Goal: Task Accomplishment & Management: Use online tool/utility

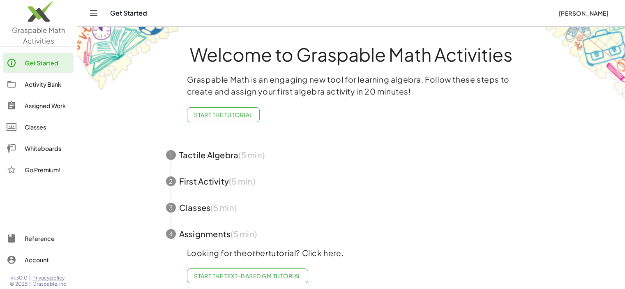
click at [50, 88] on div "Activity Bank" at bounding box center [48, 84] width 46 height 10
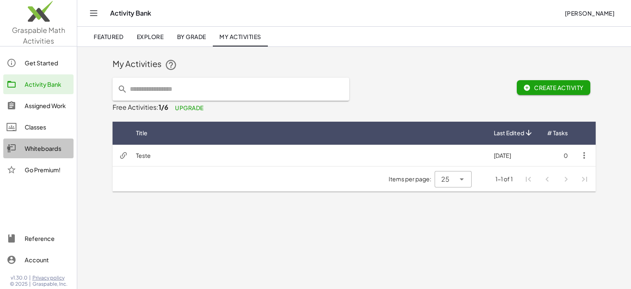
click at [51, 142] on link "Whiteboards" at bounding box center [38, 148] width 70 height 20
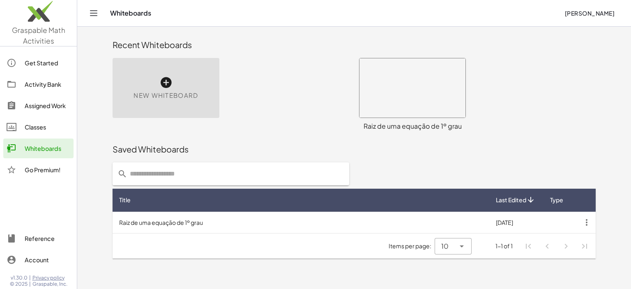
click at [160, 88] on icon at bounding box center [165, 82] width 13 height 13
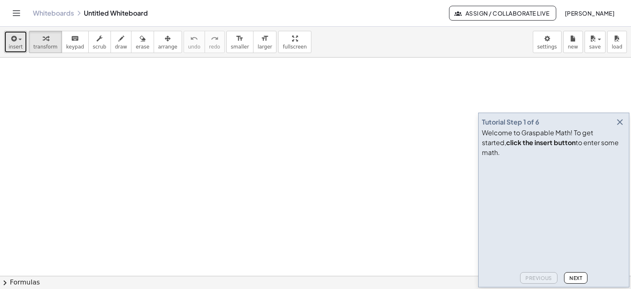
click at [16, 47] on span "insert" at bounding box center [16, 47] width 14 height 6
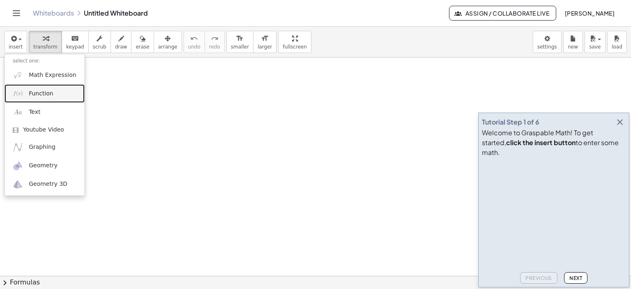
click at [39, 94] on span "Function" at bounding box center [41, 94] width 25 height 8
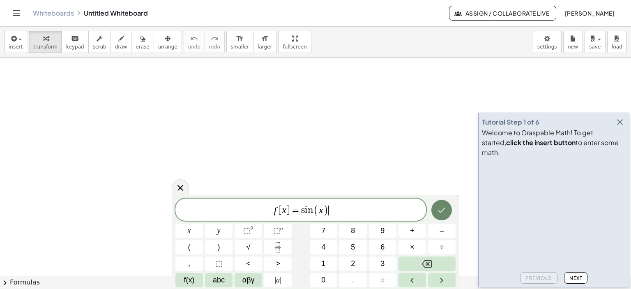
click at [443, 210] on icon "Done" at bounding box center [441, 209] width 7 height 5
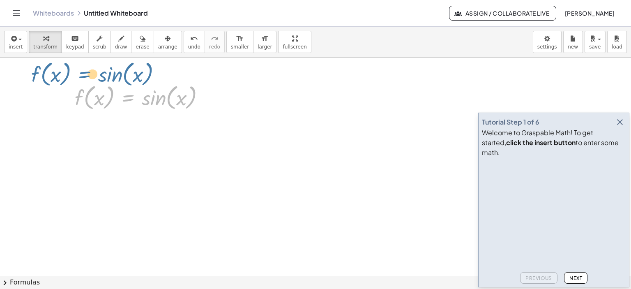
drag, startPoint x: 134, startPoint y: 98, endPoint x: 89, endPoint y: 74, distance: 50.2
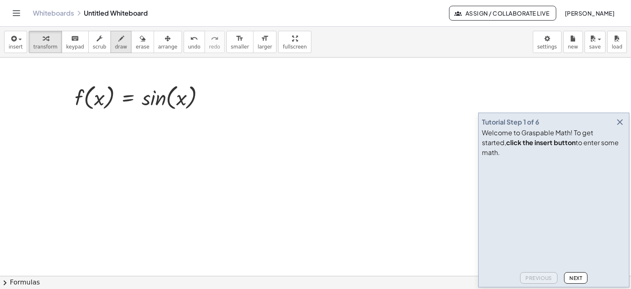
click at [118, 42] on icon "button" at bounding box center [121, 39] width 6 height 10
drag, startPoint x: 81, startPoint y: 70, endPoint x: 45, endPoint y: 126, distance: 66.3
click at [45, 125] on div at bounding box center [315, 276] width 631 height 437
drag, startPoint x: 64, startPoint y: 141, endPoint x: 67, endPoint y: 137, distance: 4.7
click at [62, 145] on div at bounding box center [315, 276] width 631 height 437
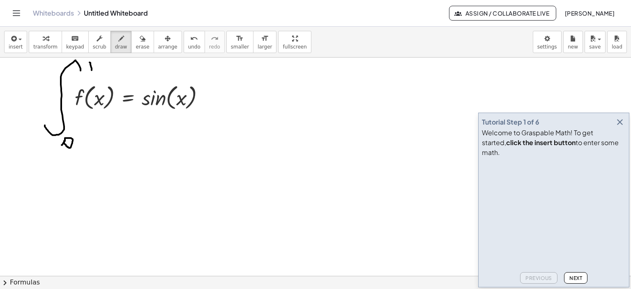
click at [92, 71] on div at bounding box center [315, 276] width 631 height 437
drag, startPoint x: 94, startPoint y: 62, endPoint x: 93, endPoint y: 70, distance: 7.9
click at [94, 69] on div at bounding box center [315, 276] width 631 height 437
drag, startPoint x: 87, startPoint y: 61, endPoint x: 104, endPoint y: 59, distance: 16.5
click at [104, 59] on div at bounding box center [315, 276] width 631 height 437
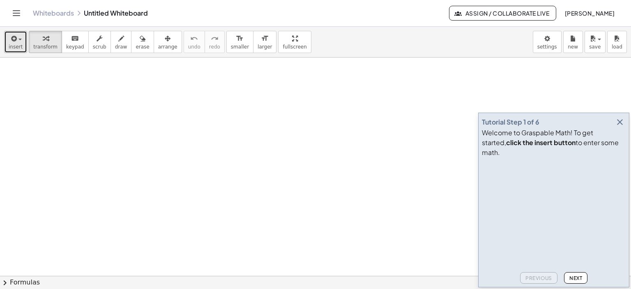
click at [12, 41] on icon "button" at bounding box center [12, 39] width 7 height 10
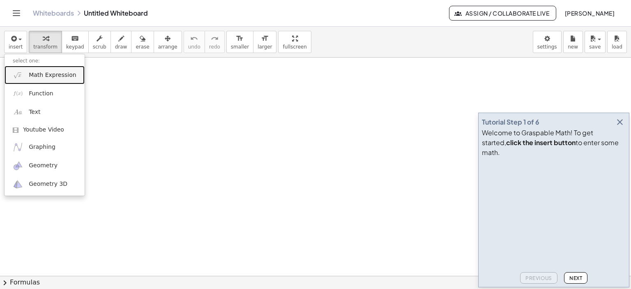
click at [25, 74] on link "Math Expression" at bounding box center [45, 75] width 80 height 18
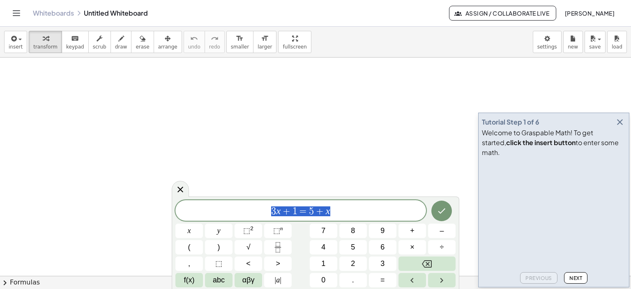
drag, startPoint x: 337, startPoint y: 208, endPoint x: 218, endPoint y: 193, distance: 119.8
click at [218, 193] on body "Graspable Math Activities Get Started Activity Bank Assigned Work Classes White…" at bounding box center [315, 144] width 631 height 289
click at [279, 262] on span ">" at bounding box center [278, 263] width 5 height 11
click at [440, 279] on icon "Right arrow" at bounding box center [442, 280] width 10 height 10
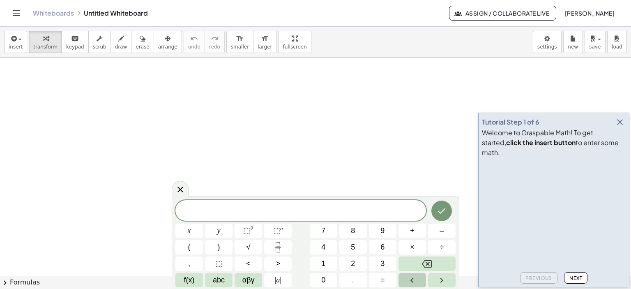
click at [412, 283] on icon "Left arrow" at bounding box center [412, 280] width 10 height 10
click at [595, 48] on span "save" at bounding box center [595, 47] width 12 height 6
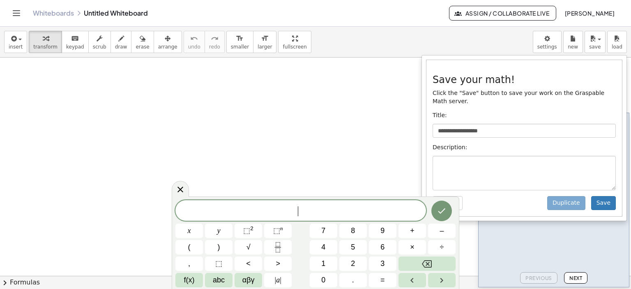
click at [204, 210] on span "​" at bounding box center [300, 211] width 251 height 12
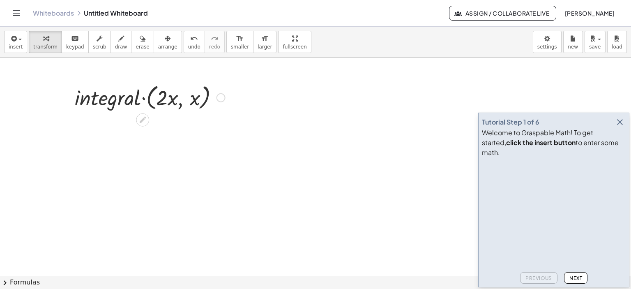
click at [84, 97] on div at bounding box center [150, 96] width 159 height 31
click at [13, 41] on icon "button" at bounding box center [12, 39] width 7 height 10
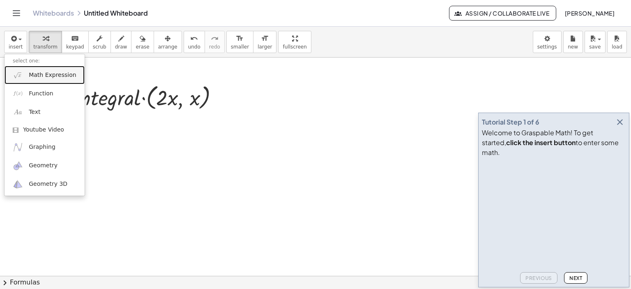
click at [30, 76] on span "Math Expression" at bounding box center [52, 75] width 47 height 8
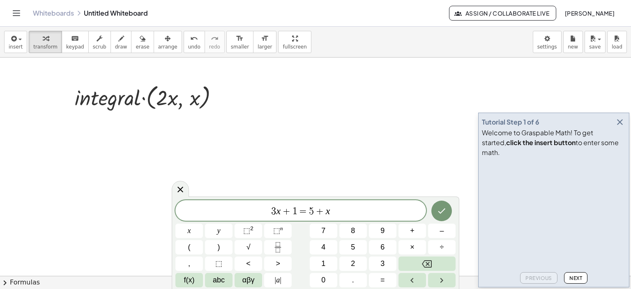
drag, startPoint x: 249, startPoint y: 203, endPoint x: 25, endPoint y: 203, distance: 224.3
click at [52, 203] on body "**********" at bounding box center [315, 144] width 631 height 289
click at [439, 212] on icon "Done" at bounding box center [441, 210] width 7 height 5
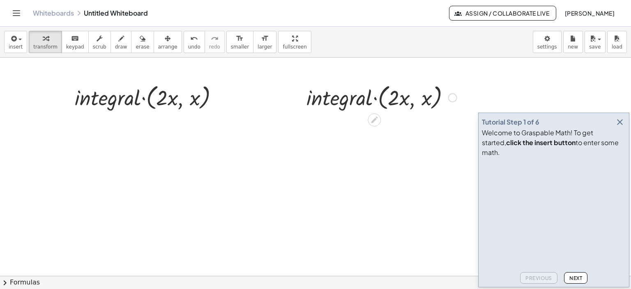
click at [390, 100] on div at bounding box center [381, 96] width 159 height 31
click at [404, 102] on div at bounding box center [381, 96] width 159 height 31
click at [373, 120] on icon at bounding box center [374, 119] width 7 height 7
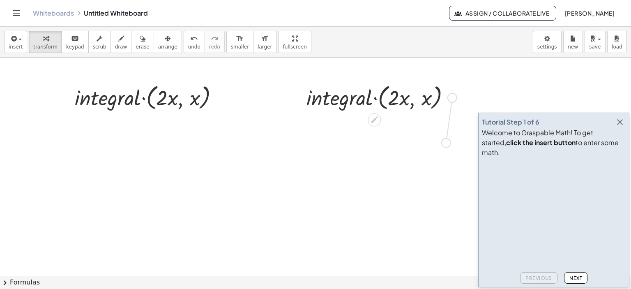
drag, startPoint x: 454, startPoint y: 99, endPoint x: 448, endPoint y: 145, distance: 46.4
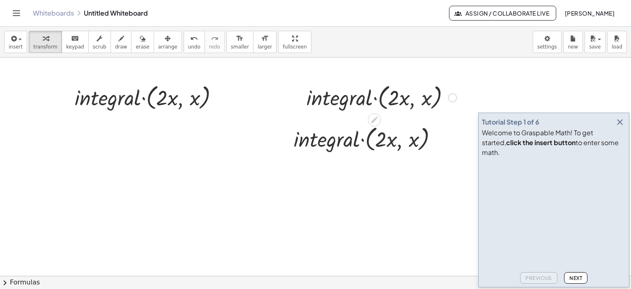
click at [362, 95] on div at bounding box center [381, 96] width 159 height 31
click at [378, 98] on div at bounding box center [381, 96] width 159 height 31
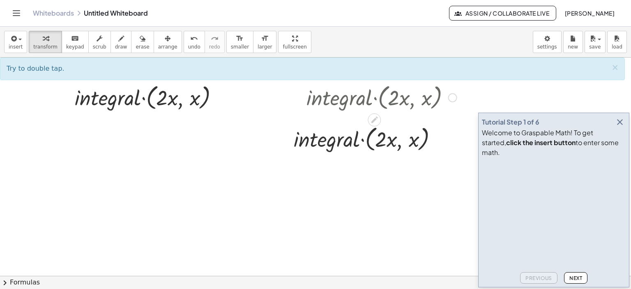
click at [375, 97] on div at bounding box center [381, 96] width 159 height 31
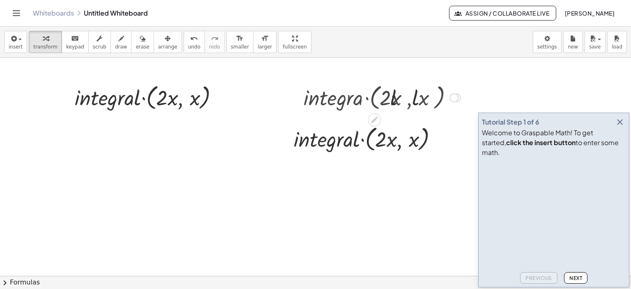
click at [375, 97] on div at bounding box center [382, 96] width 166 height 31
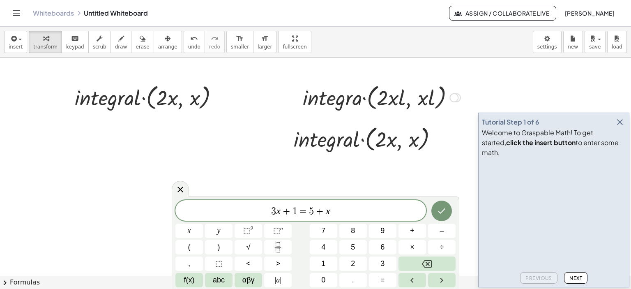
click at [390, 98] on div at bounding box center [382, 96] width 166 height 31
click at [428, 98] on div at bounding box center [382, 96] width 166 height 31
drag, startPoint x: 447, startPoint y: 173, endPoint x: 191, endPoint y: 182, distance: 256.9
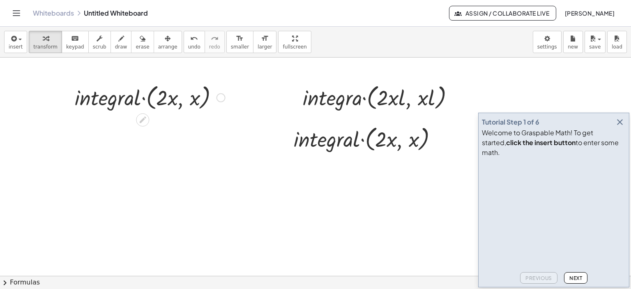
click at [156, 97] on div at bounding box center [150, 96] width 159 height 31
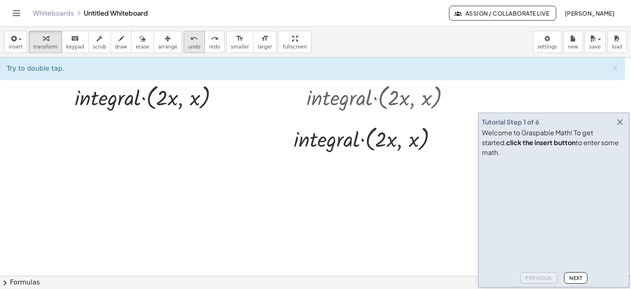
click at [184, 44] on button "undo undo" at bounding box center [194, 42] width 21 height 22
click at [188, 44] on span "undo" at bounding box center [194, 47] width 12 height 6
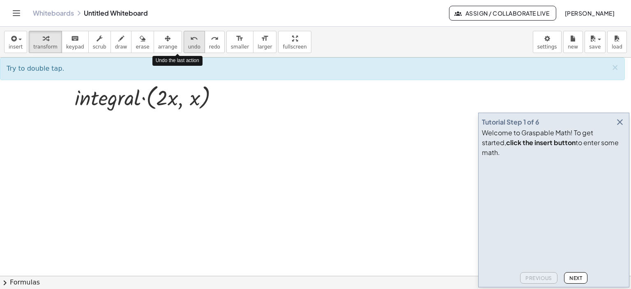
click at [188, 44] on span "undo" at bounding box center [194, 47] width 12 height 6
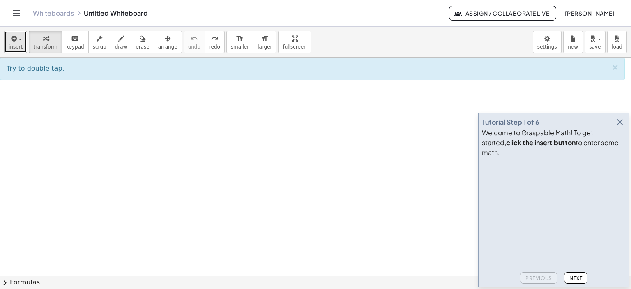
click at [14, 42] on icon "button" at bounding box center [12, 39] width 7 height 10
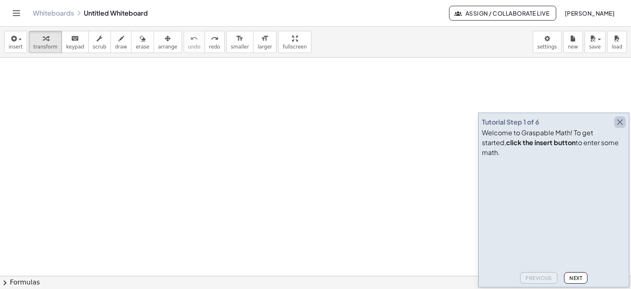
click at [618, 127] on icon "button" at bounding box center [620, 122] width 10 height 10
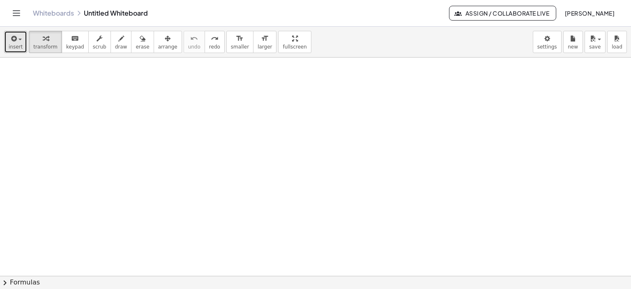
click at [19, 44] on span "insert" at bounding box center [16, 47] width 14 height 6
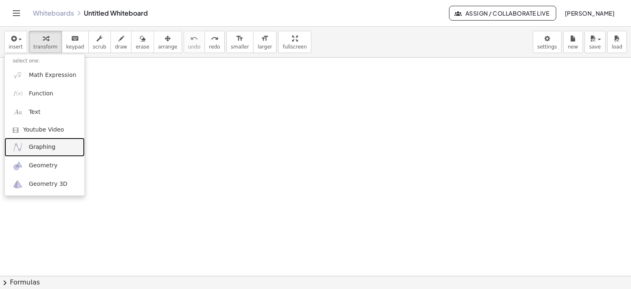
click at [40, 152] on link "Graphing" at bounding box center [45, 147] width 80 height 18
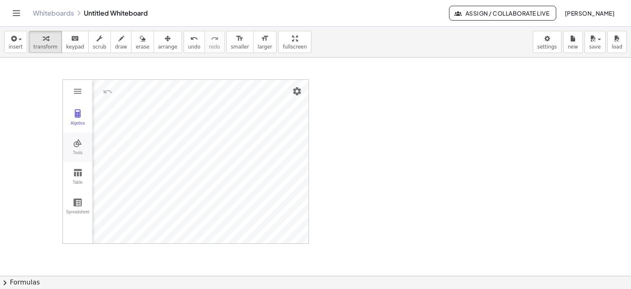
click at [77, 152] on div "Tools" at bounding box center [78, 156] width 26 height 12
click at [79, 124] on div "Algebra" at bounding box center [78, 127] width 26 height 12
click at [77, 142] on img "Graphing Calculator" at bounding box center [78, 143] width 10 height 10
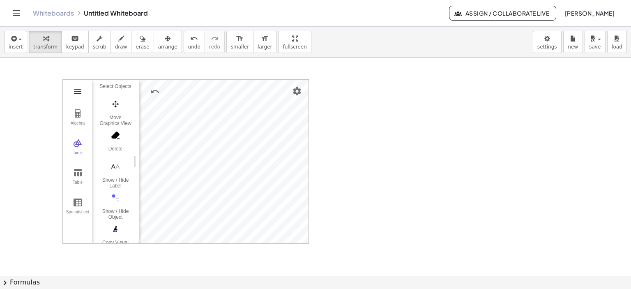
click at [78, 88] on img "Graphing Calculator" at bounding box center [78, 91] width 10 height 10
click at [80, 92] on img "Graphing Calculator" at bounding box center [78, 91] width 10 height 10
click at [78, 111] on img "Graphing Calculator" at bounding box center [78, 113] width 10 height 10
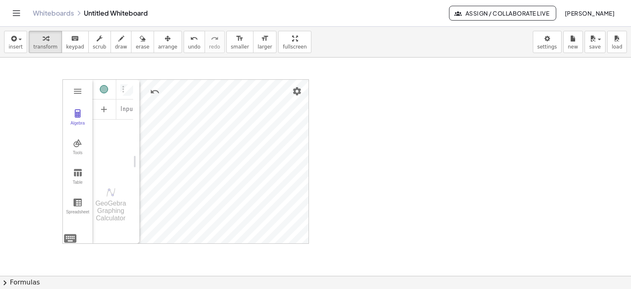
click at [131, 108] on div "Algebra" at bounding box center [130, 109] width 5 height 20
drag, startPoint x: 138, startPoint y: 139, endPoint x: 200, endPoint y: 151, distance: 62.8
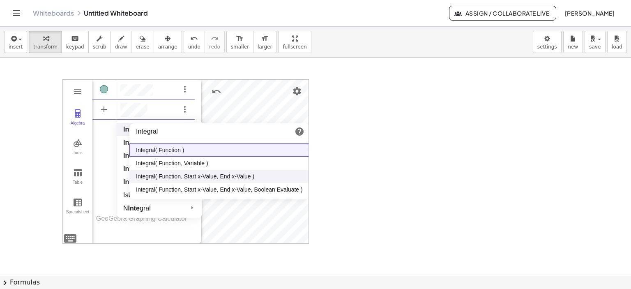
click at [180, 176] on li "Integral( Function, Start x-Value, End x-Value )" at bounding box center [219, 176] width 180 height 13
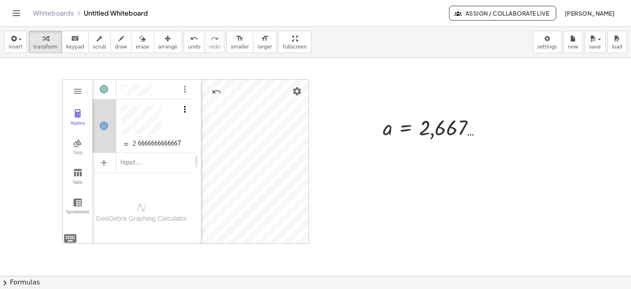
click at [184, 111] on img "Options" at bounding box center [185, 109] width 10 height 10
click at [202, 137] on li "Delete" at bounding box center [222, 137] width 85 height 13
click at [147, 106] on div "Algebra" at bounding box center [143, 108] width 102 height 18
click at [420, 129] on div at bounding box center [436, 127] width 114 height 27
click at [480, 128] on div at bounding box center [484, 128] width 9 height 9
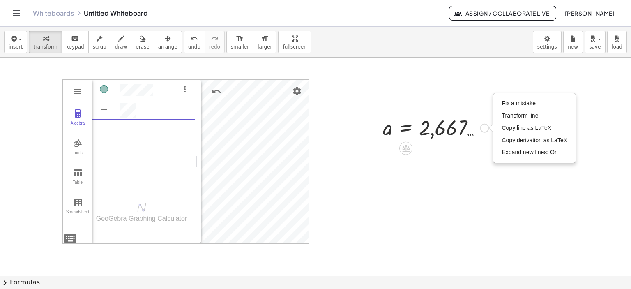
click at [482, 127] on div "Fix a mistake Transform line Copy line as LaTeX Copy derivation as LaTeX Expand…" at bounding box center [484, 128] width 9 height 9
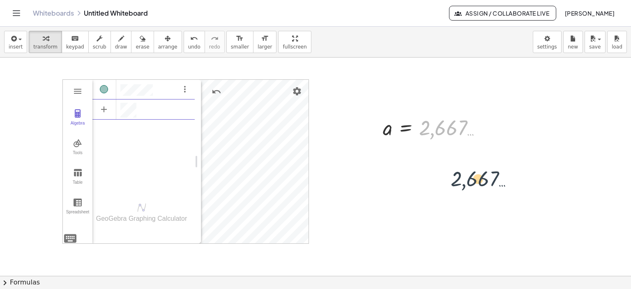
drag, startPoint x: 442, startPoint y: 114, endPoint x: 500, endPoint y: 198, distance: 102.0
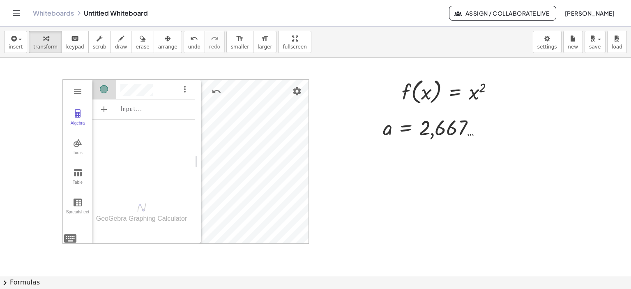
click at [166, 103] on div "Input…" at bounding box center [143, 108] width 102 height 18
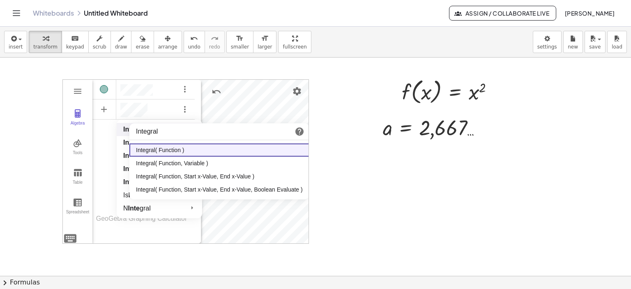
click at [168, 149] on li "Integral( Function )" at bounding box center [219, 149] width 180 height 13
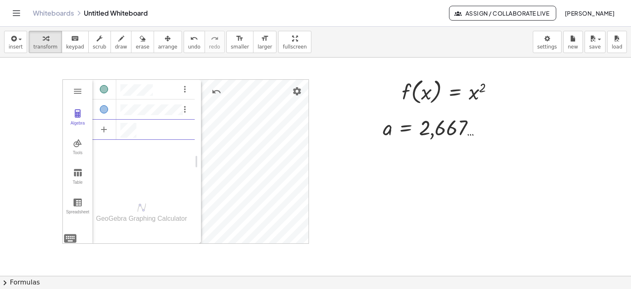
click at [156, 128] on div "Algebra" at bounding box center [143, 129] width 102 height 18
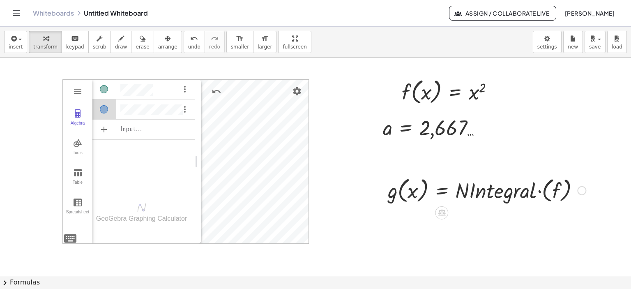
click at [444, 198] on div at bounding box center [487, 189] width 206 height 31
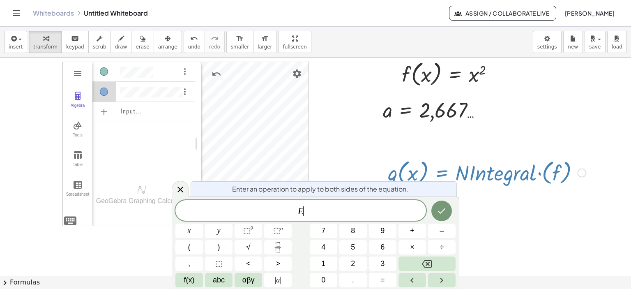
click at [444, 198] on div "**********" at bounding box center [316, 242] width 288 height 92
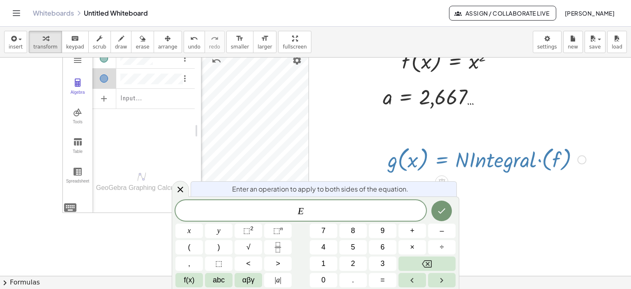
scroll to position [31, 0]
click at [326, 194] on div "Enter an operation to apply to both sides of the equation." at bounding box center [324, 188] width 266 height 15
click at [173, 185] on div at bounding box center [180, 189] width 17 height 16
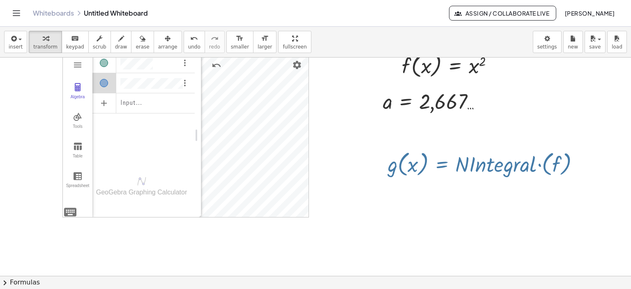
scroll to position [2, 0]
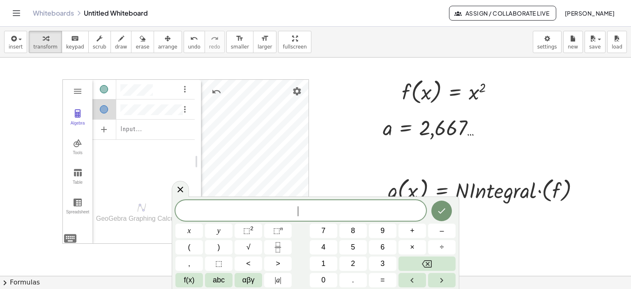
click at [143, 103] on div "Algebra" at bounding box center [143, 108] width 102 height 18
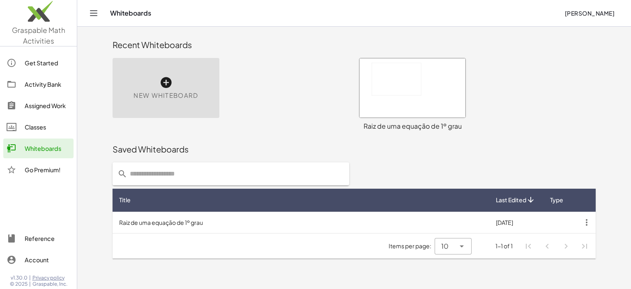
click at [48, 86] on div "Activity Bank" at bounding box center [48, 84] width 46 height 10
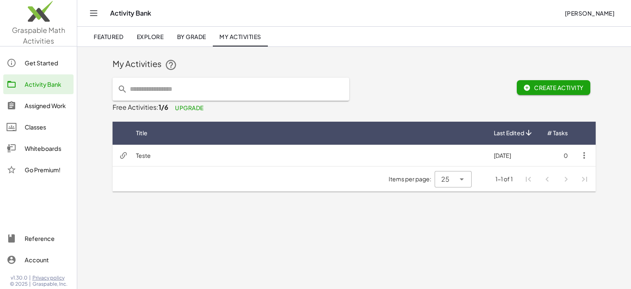
click at [173, 88] on input "text" at bounding box center [235, 89] width 217 height 23
type input "********"
click at [159, 33] on span "Explore" at bounding box center [149, 36] width 27 height 7
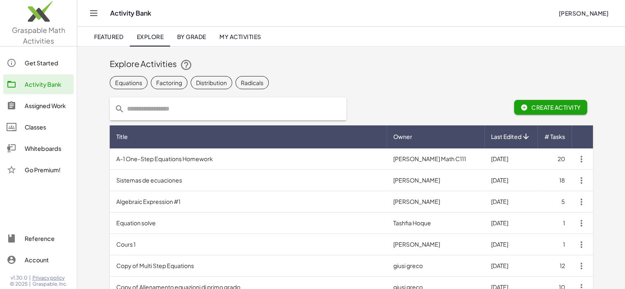
click at [138, 113] on input "text" at bounding box center [232, 108] width 217 height 23
type input "********"
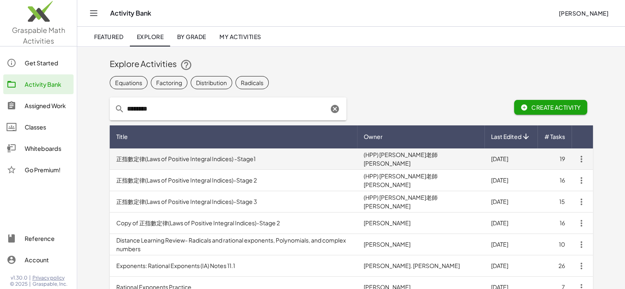
click at [175, 161] on td "正指數定律(Laws of Positive Integral Indices) -Stage1" at bounding box center [234, 158] width 248 height 21
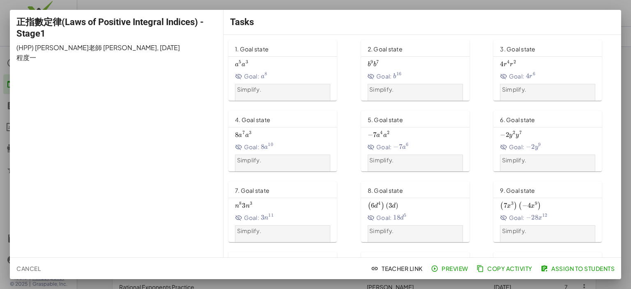
click at [628, 207] on div at bounding box center [315, 144] width 631 height 289
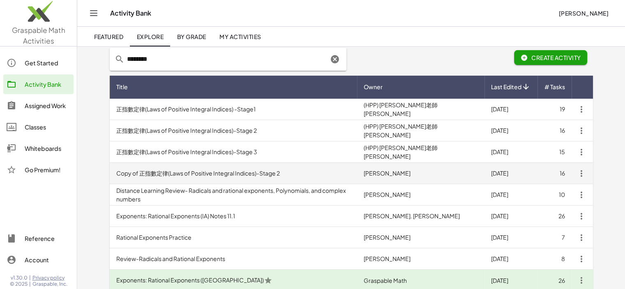
scroll to position [82, 0]
